Goal: Contribute content

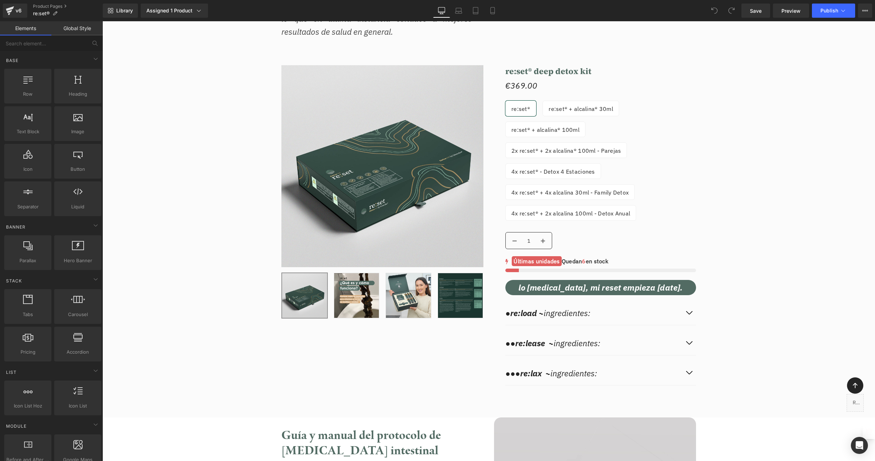
scroll to position [6626, 0]
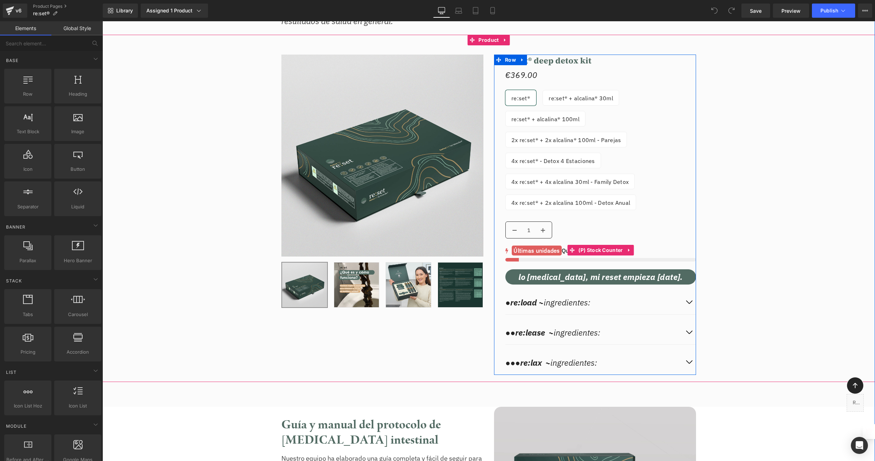
click at [545, 248] on mark "Últimas unidades" at bounding box center [537, 251] width 50 height 10
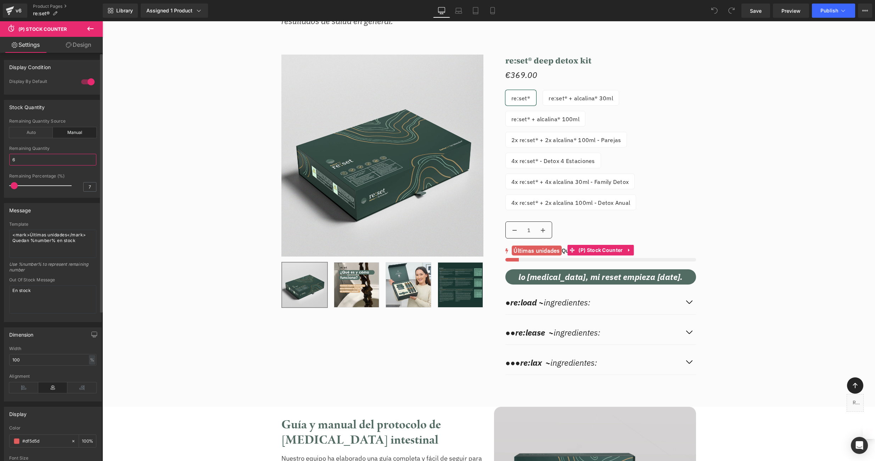
click at [29, 158] on input "6" at bounding box center [52, 160] width 87 height 12
type input "3"
click at [752, 10] on span "Save" at bounding box center [756, 10] width 12 height 7
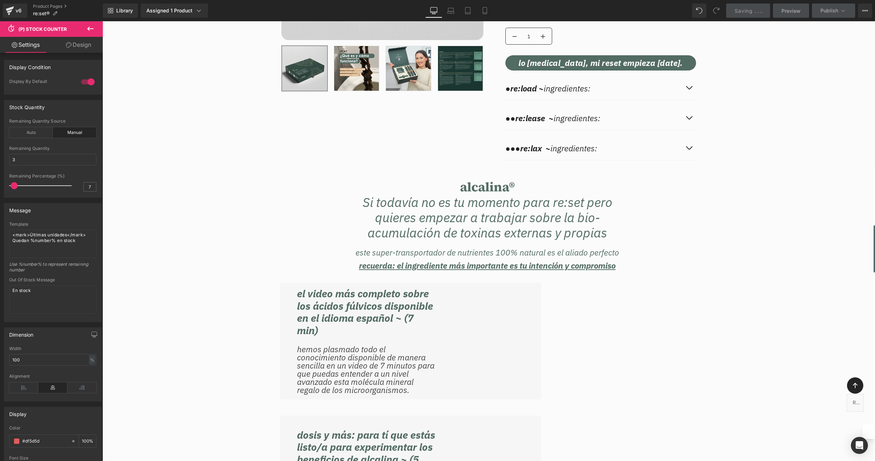
scroll to position [8224, 0]
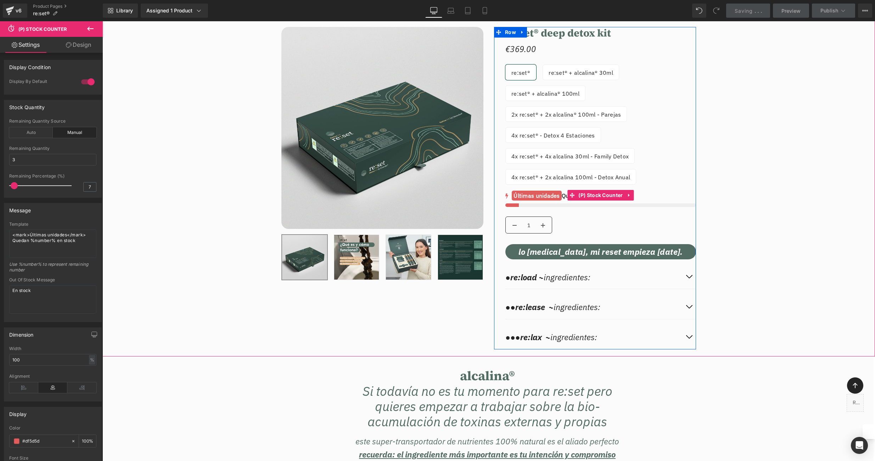
click at [561, 207] on div "no-track-quantity no-track-quantity no-track-quantity no-track-quantity no-trac…" at bounding box center [600, 199] width 191 height 15
click at [619, 201] on span "(P) Stock Counter" at bounding box center [601, 195] width 48 height 11
click at [22, 160] on input "6" at bounding box center [52, 160] width 87 height 12
type input "3"
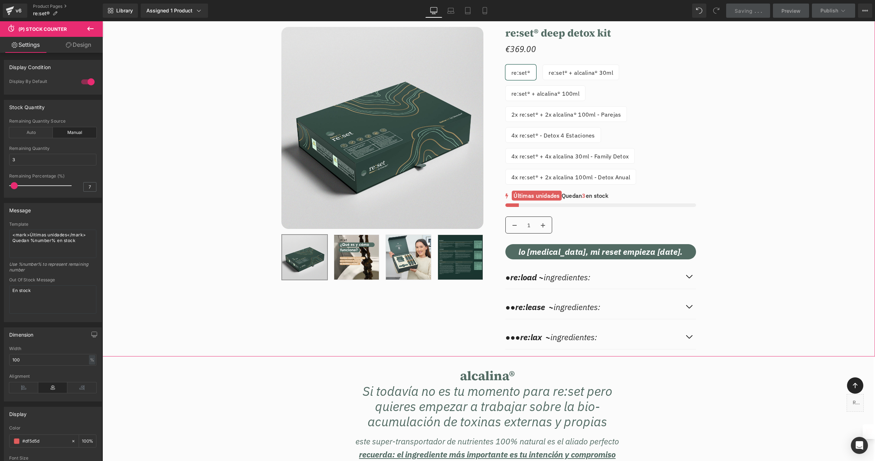
click at [792, 159] on div "Sale Off (P) Image ‹" at bounding box center [488, 184] width 773 height 337
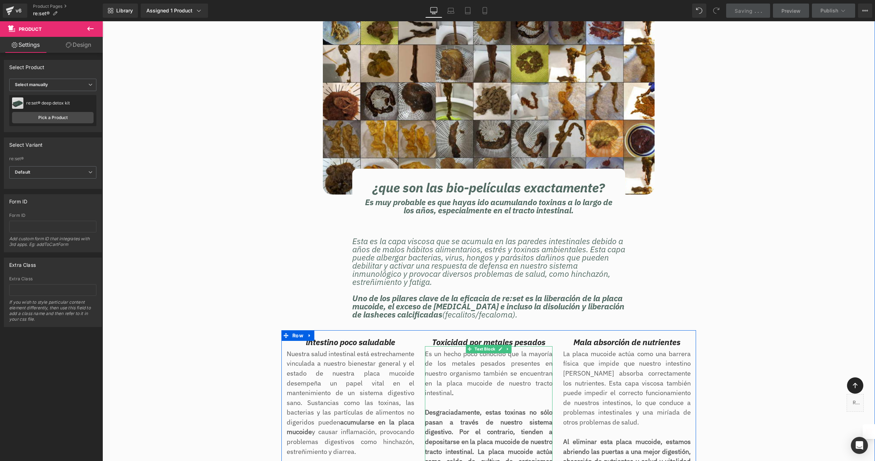
scroll to position [2725, 0]
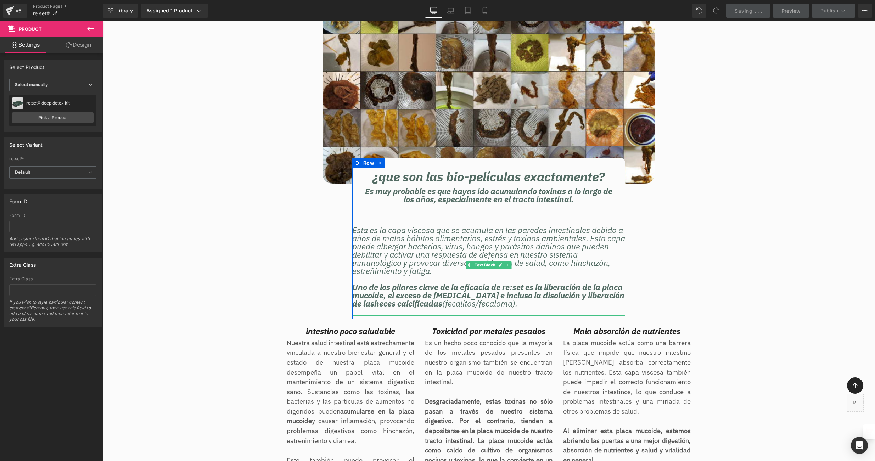
click at [464, 282] on strong "Uno de los pilares clave de la eficacia de re:set es la liberación de la placa …" at bounding box center [488, 295] width 272 height 27
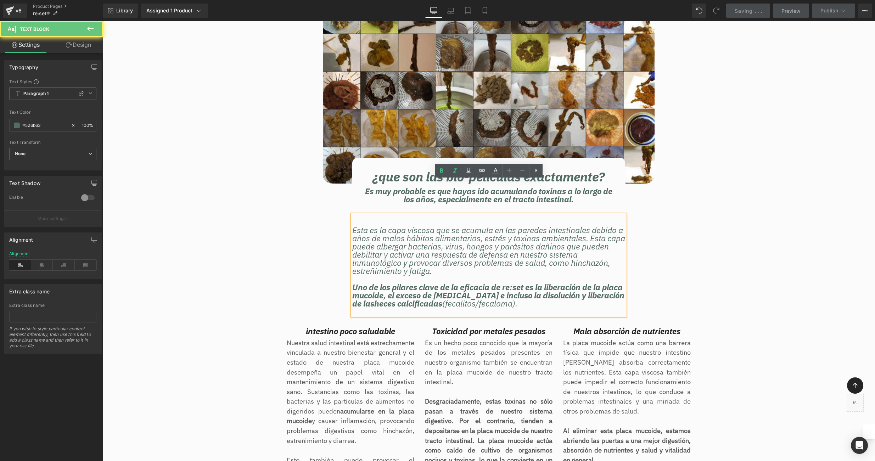
click at [465, 282] on strong "Uno de los pilares clave de la eficacia de re:set es la liberación de la placa …" at bounding box center [488, 295] width 272 height 27
click at [488, 282] on strong "Uno de los pilares clave de la eficacia de re:set es la liberación de la placa …" at bounding box center [488, 295] width 272 height 27
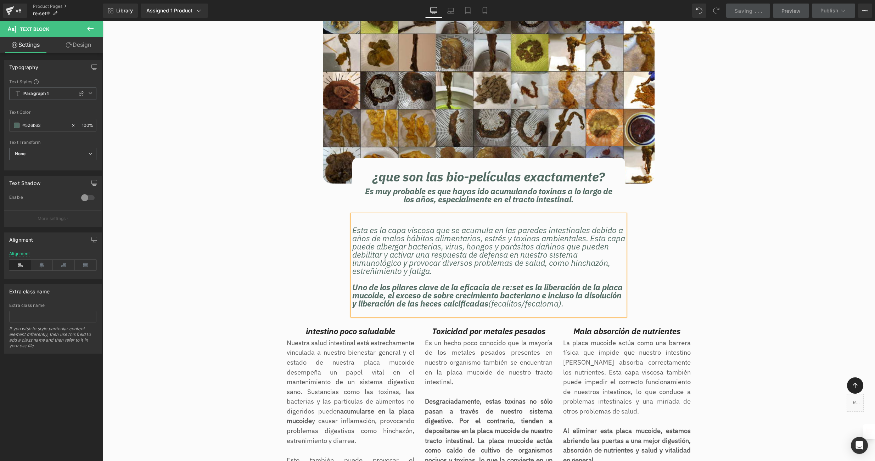
click at [710, 229] on div "Image ¿que son las bio-películas exactamente? Heading Es muy probable es que ha…" at bounding box center [488, 316] width 773 height 638
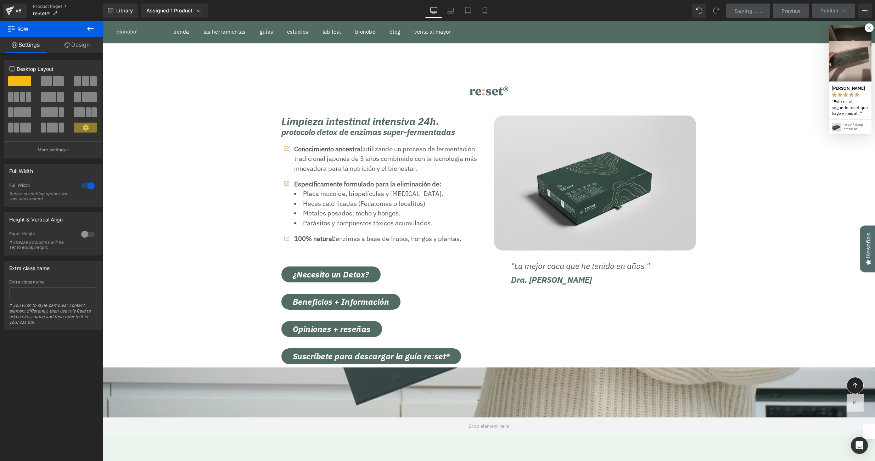
scroll to position [9911, 773]
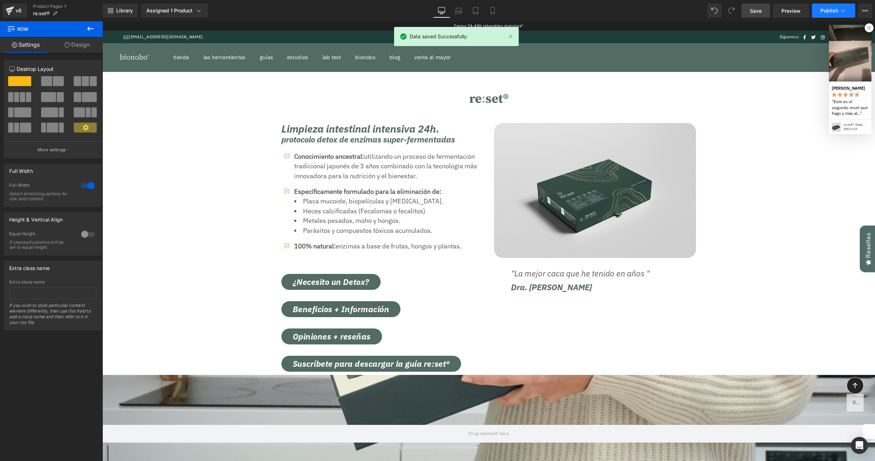
click at [833, 11] on span "Publish" at bounding box center [829, 11] width 18 height 6
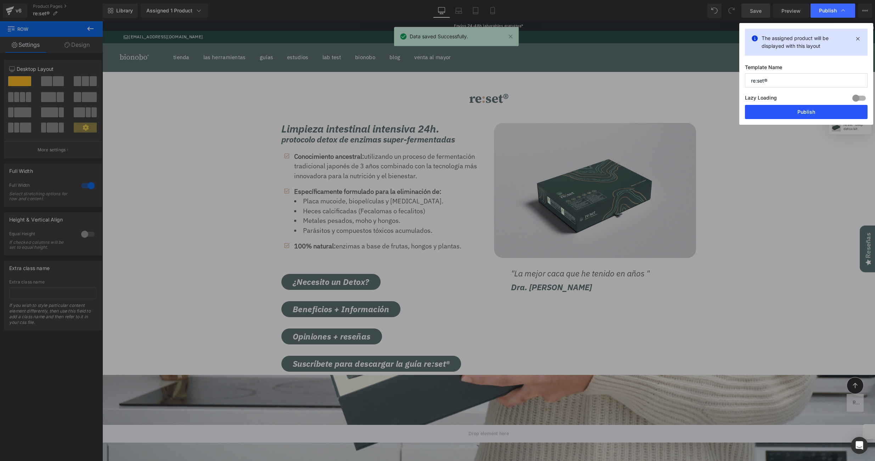
click at [811, 113] on button "Publish" at bounding box center [806, 112] width 123 height 14
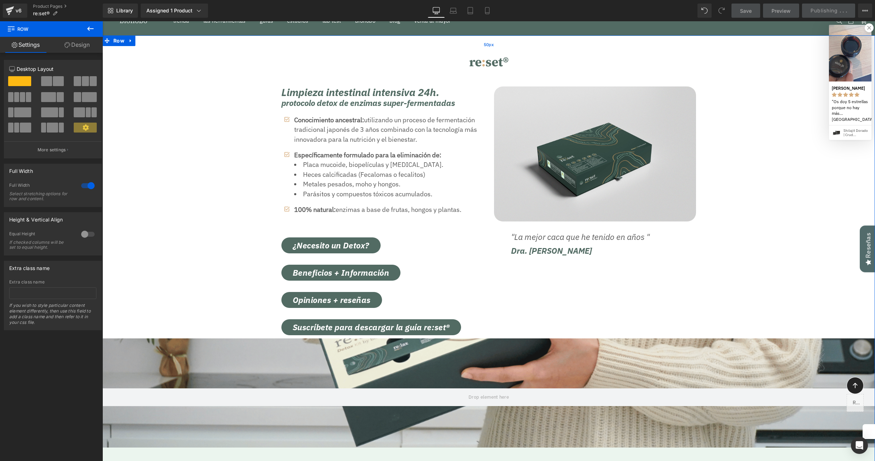
scroll to position [0, 0]
